Goal: Find specific page/section: Find specific page/section

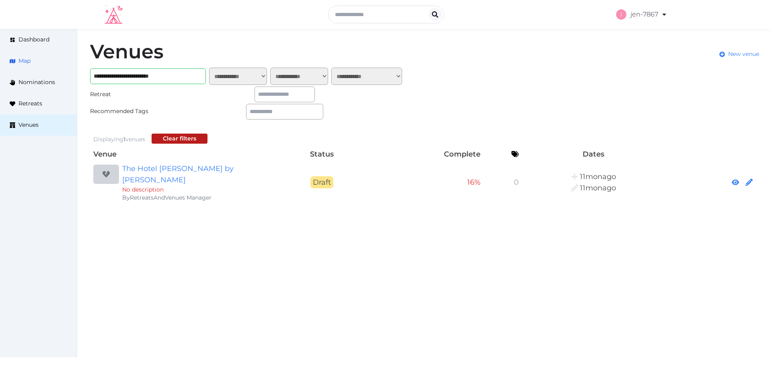
click at [67, 71] on div "**********" at bounding box center [386, 122] width 772 height 187
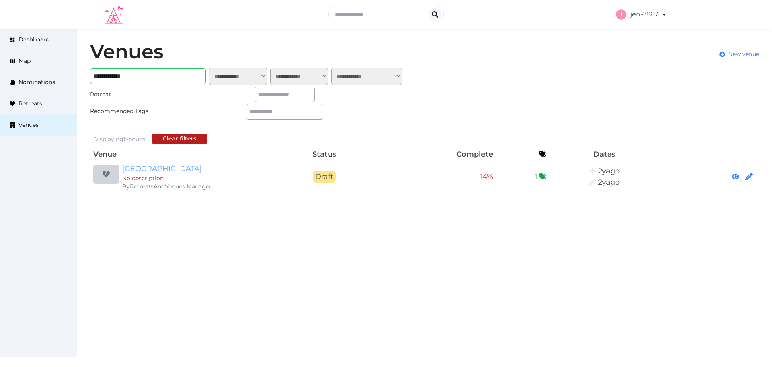
type input "**********"
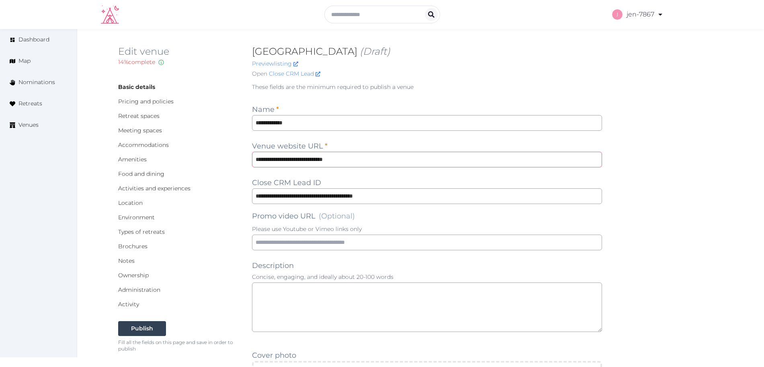
click at [304, 163] on input "**********" at bounding box center [427, 160] width 350 height 16
